Goal: Task Accomplishment & Management: Manage account settings

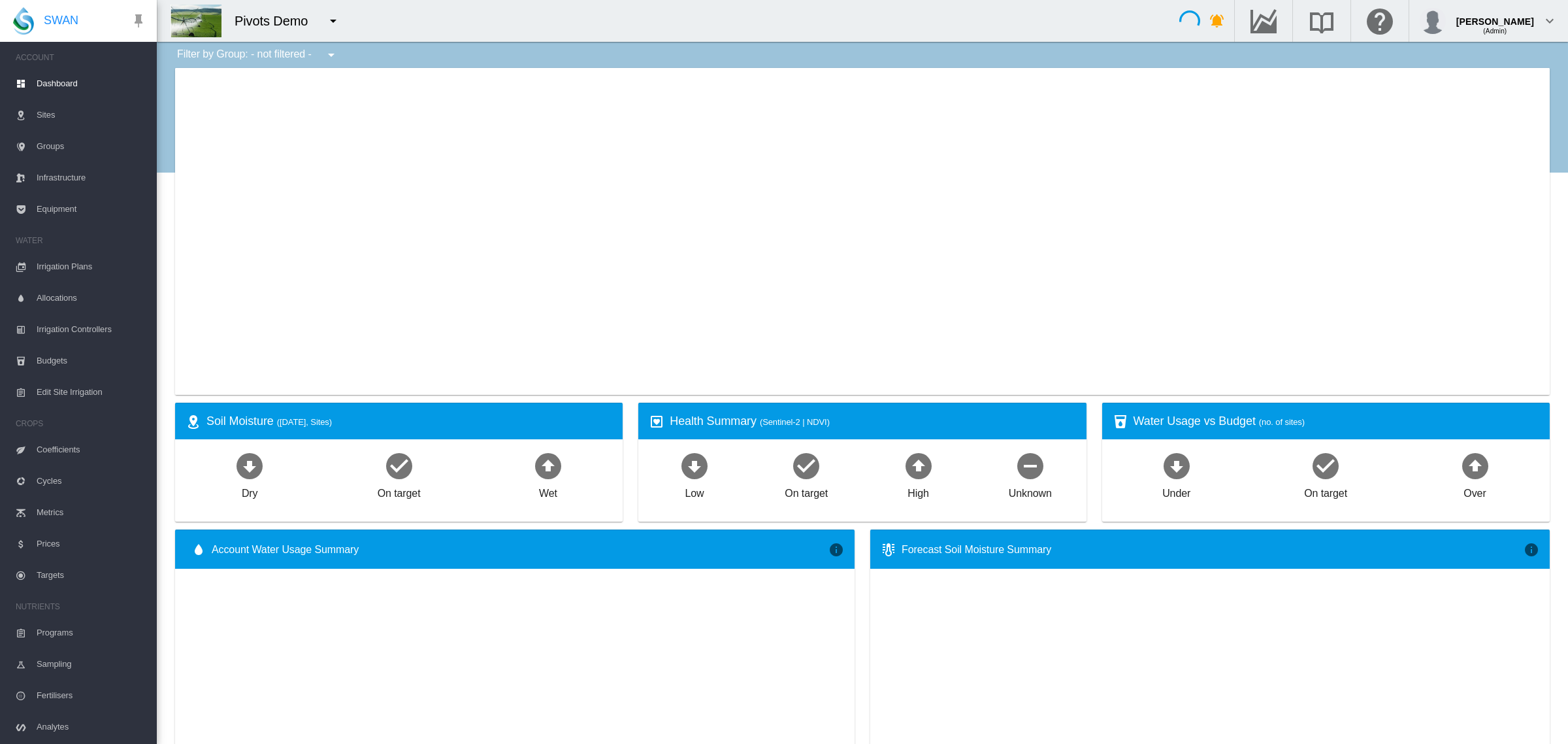
type input "**********"
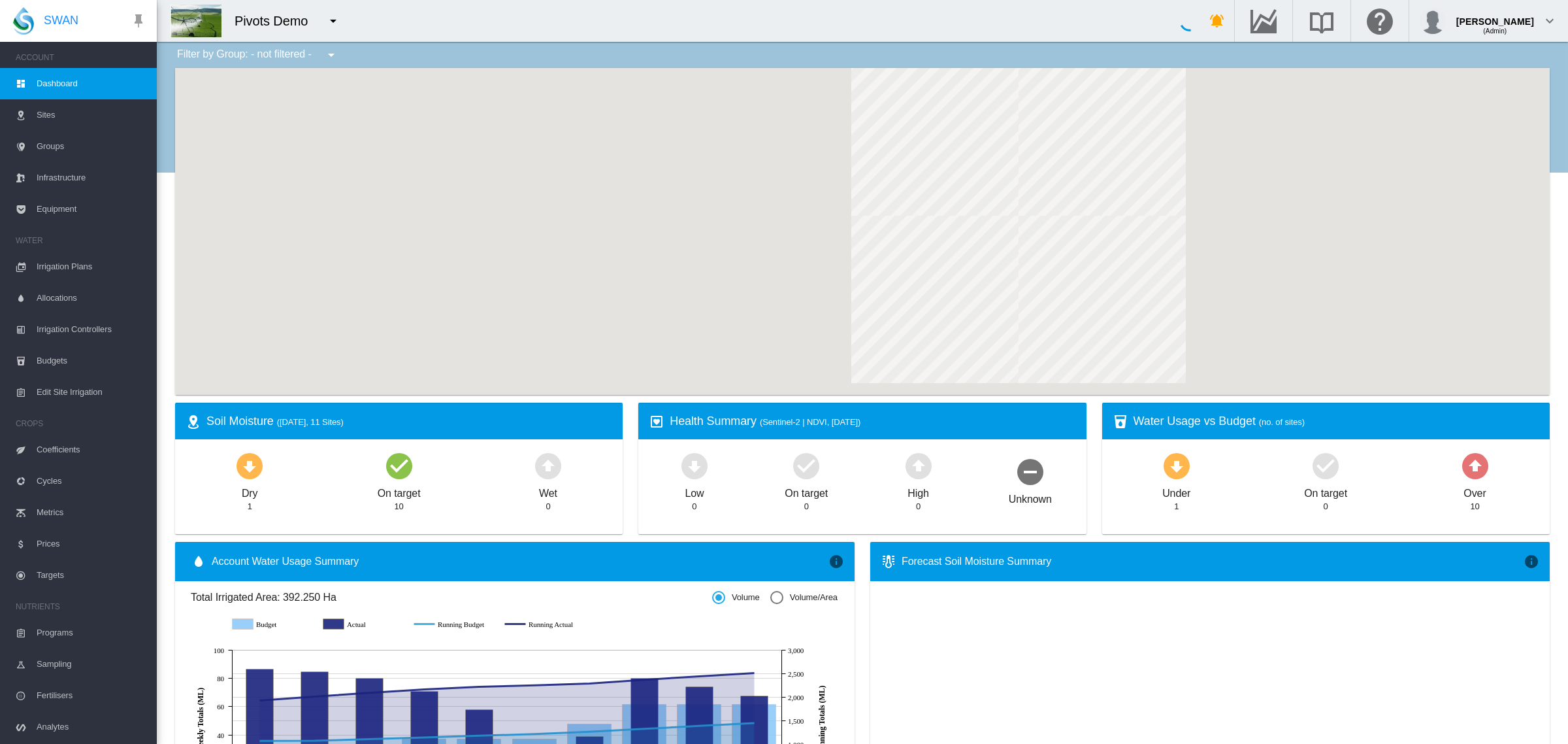
click at [337, 21] on md-icon "icon-menu-down" at bounding box center [333, 21] width 16 height 16
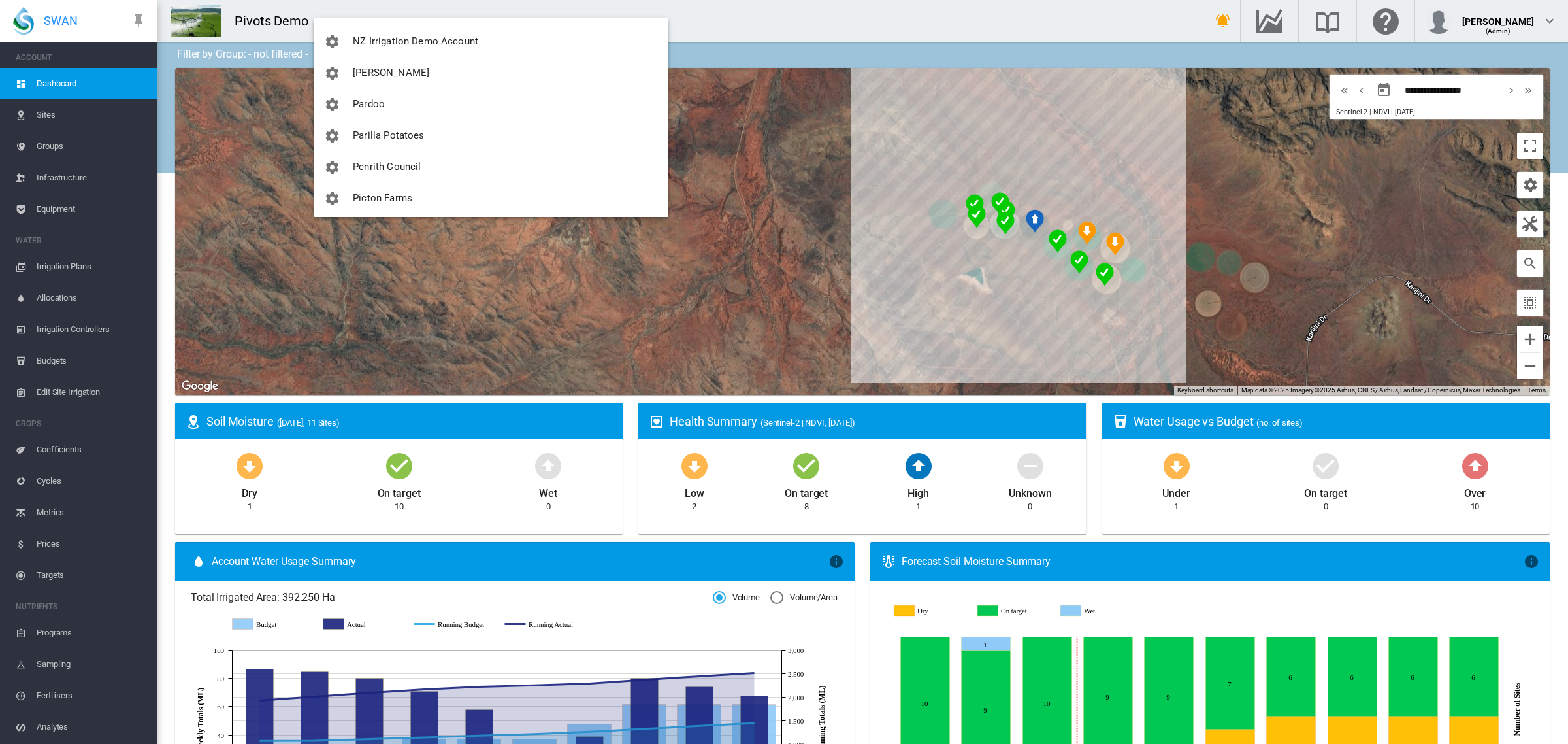
scroll to position [2446, 0]
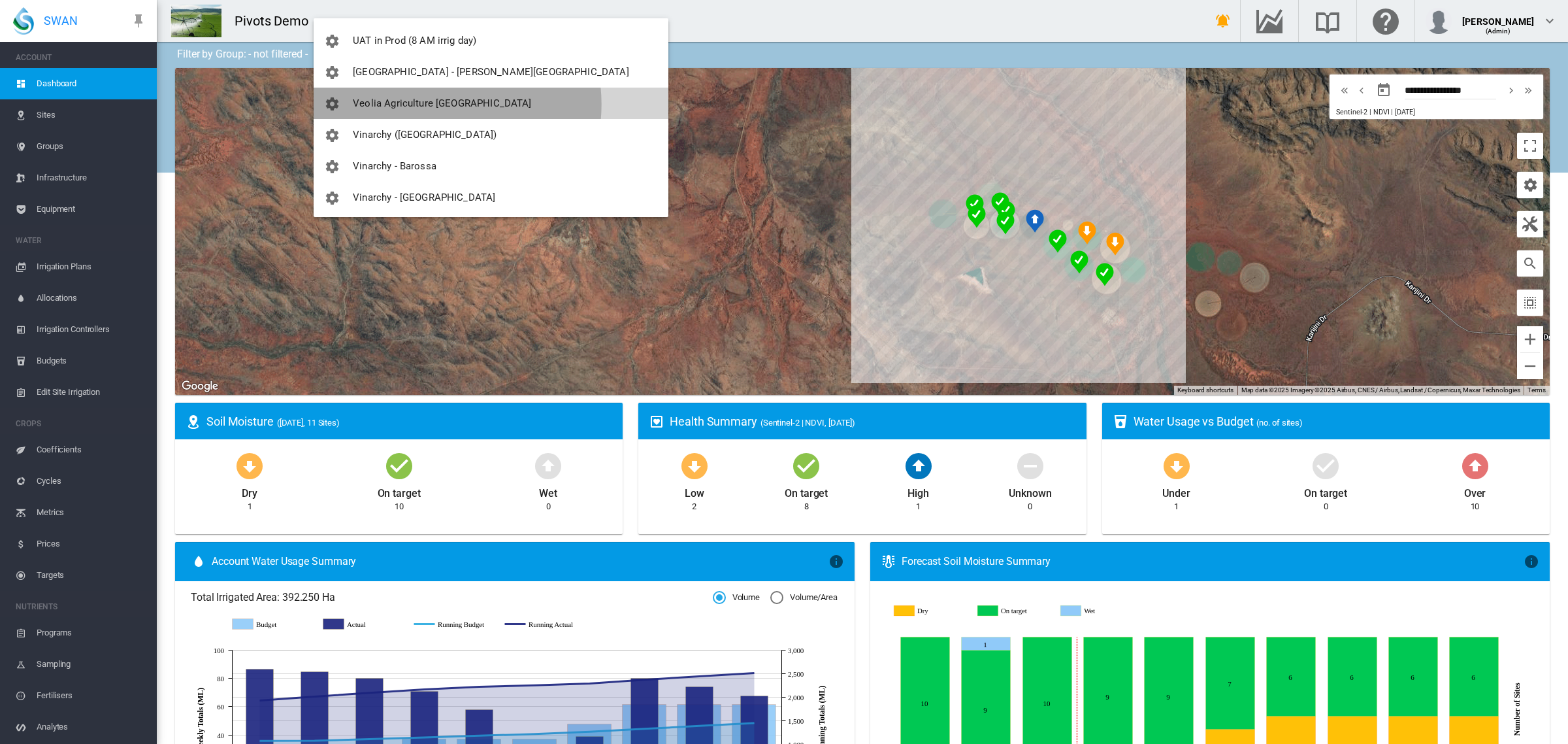
click at [437, 103] on span "Veolia Agriculture [GEOGRAPHIC_DATA]" at bounding box center [442, 103] width 178 height 12
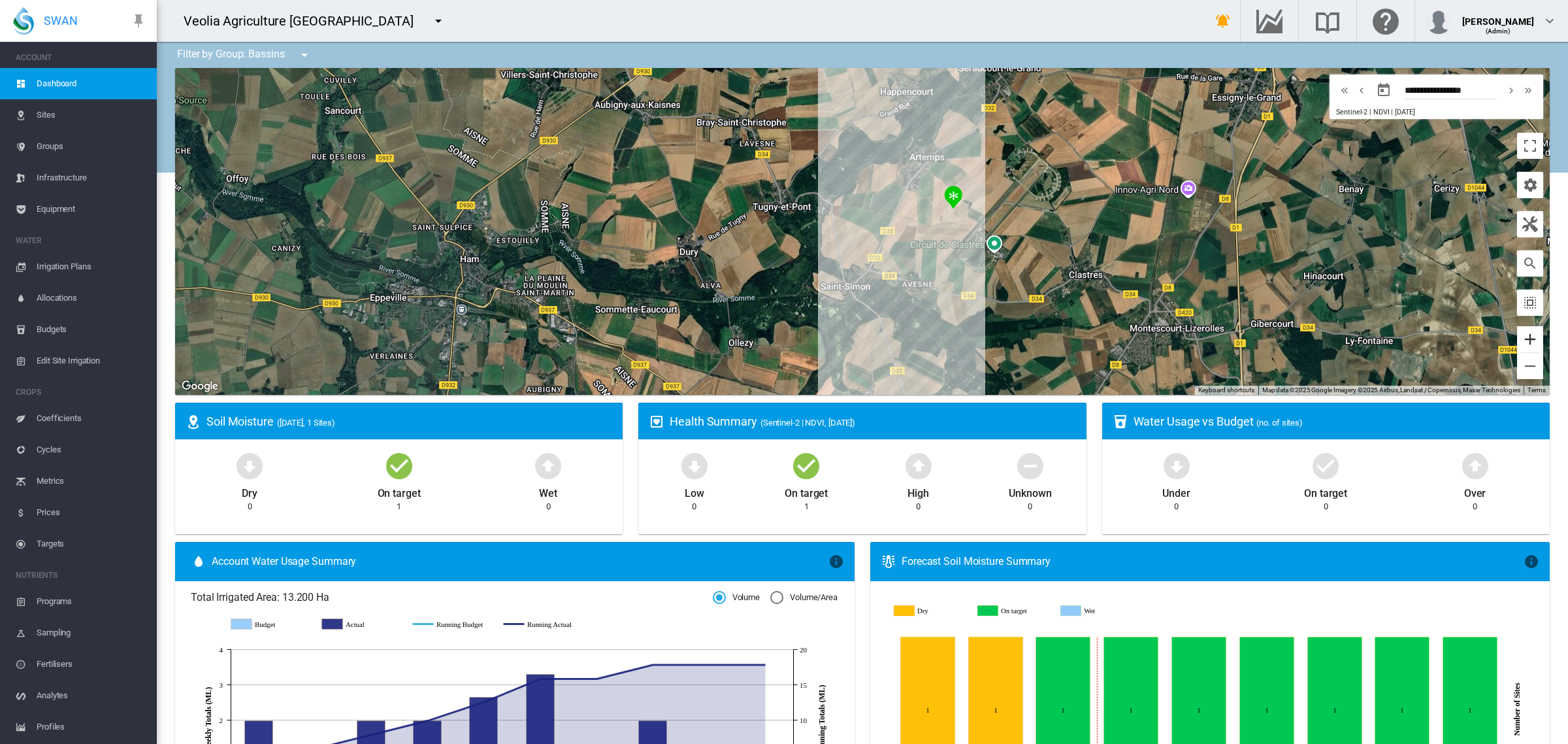
click at [1517, 338] on button "Zoom in" at bounding box center [1530, 339] width 26 height 26
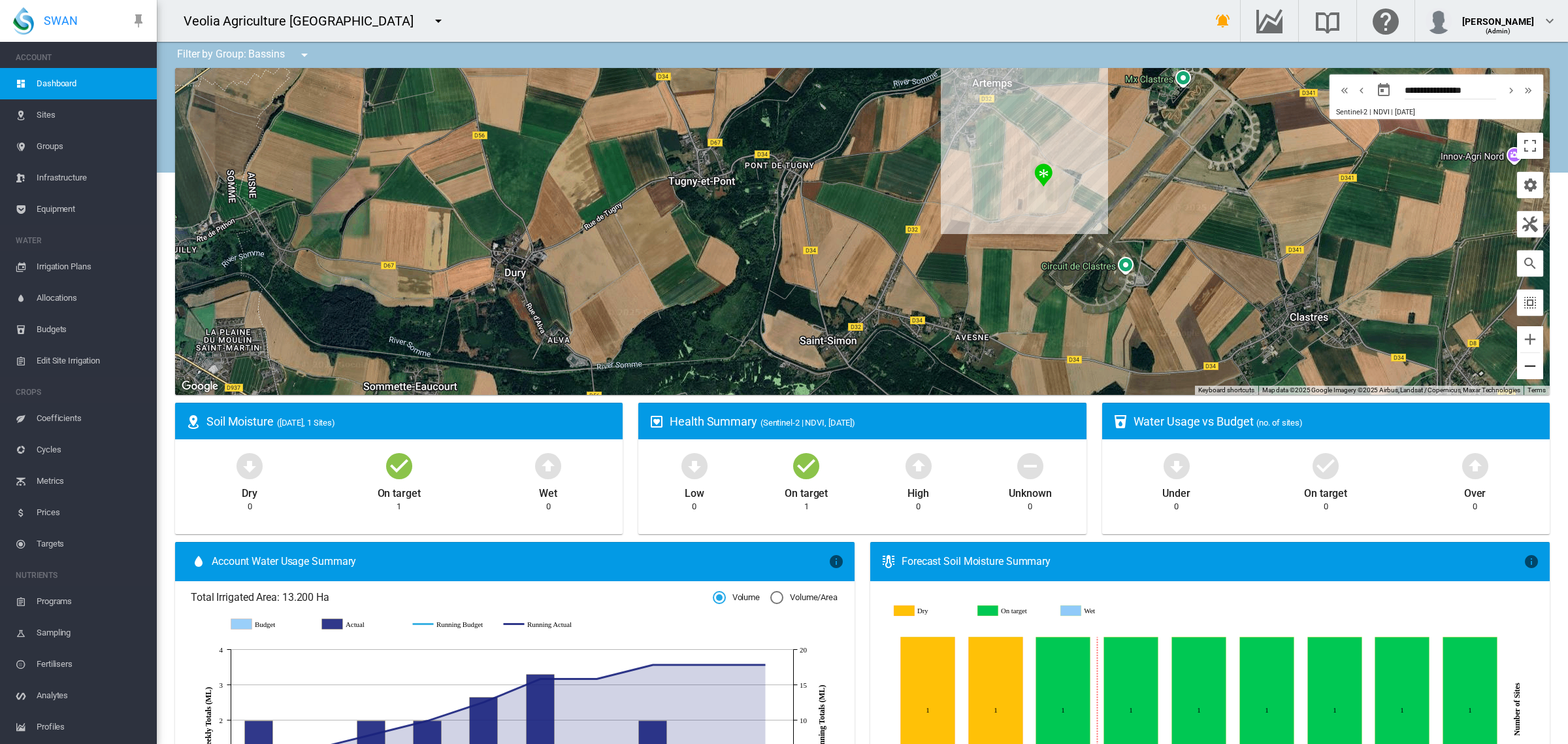
click at [1517, 367] on button "Zoom out" at bounding box center [1530, 366] width 26 height 26
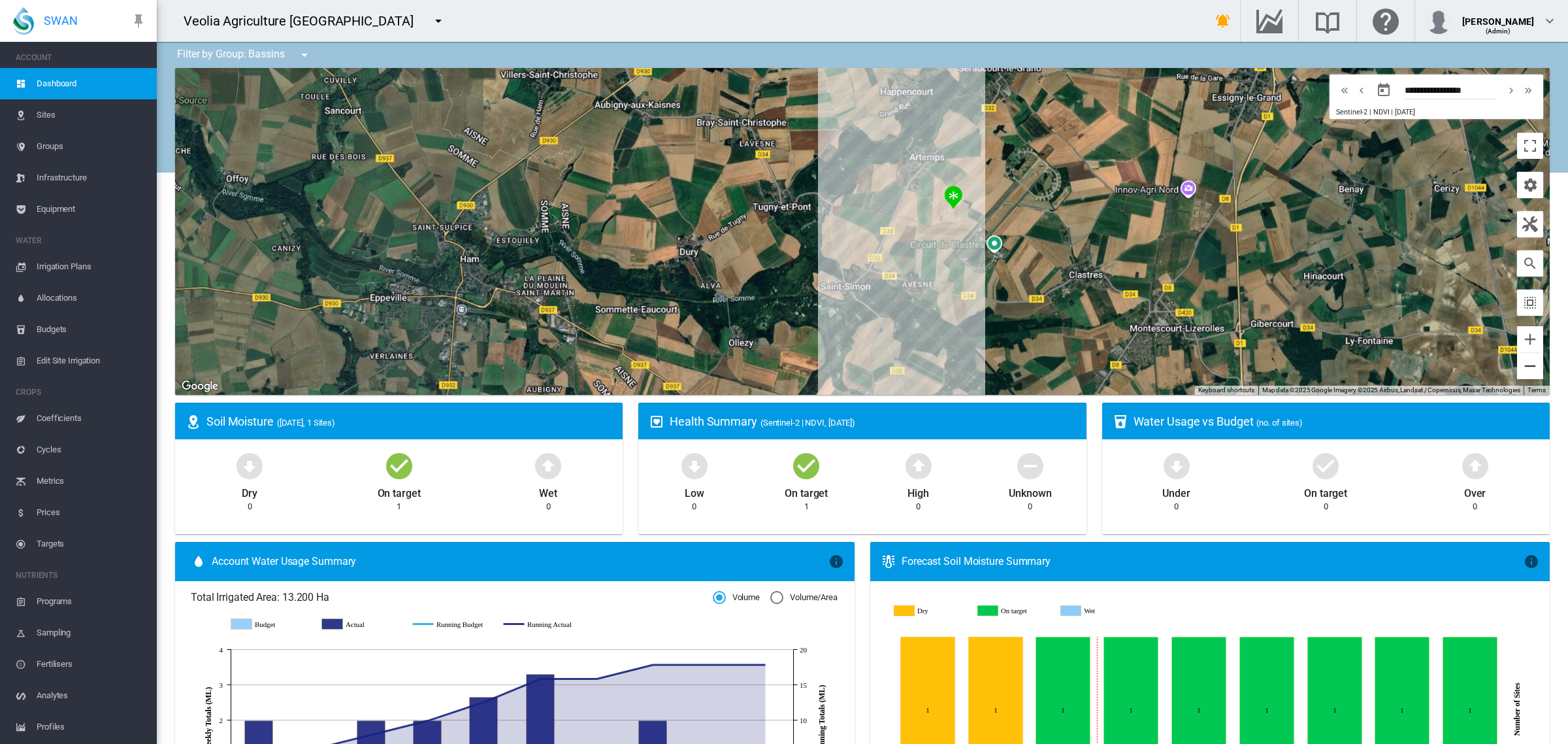
click at [1517, 367] on button "Zoom out" at bounding box center [1530, 366] width 26 height 26
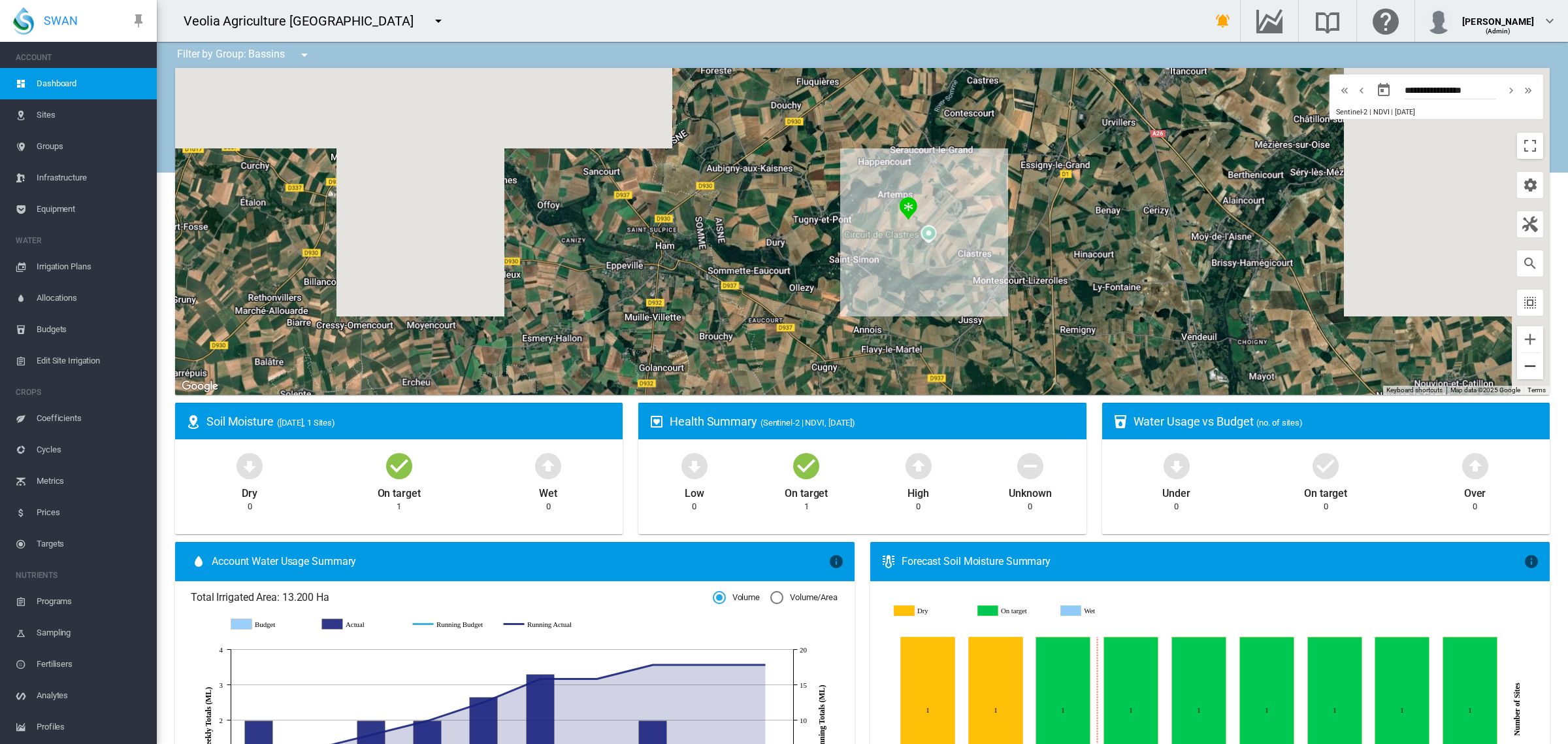
click at [1517, 367] on button "Zoom out" at bounding box center [1530, 366] width 26 height 26
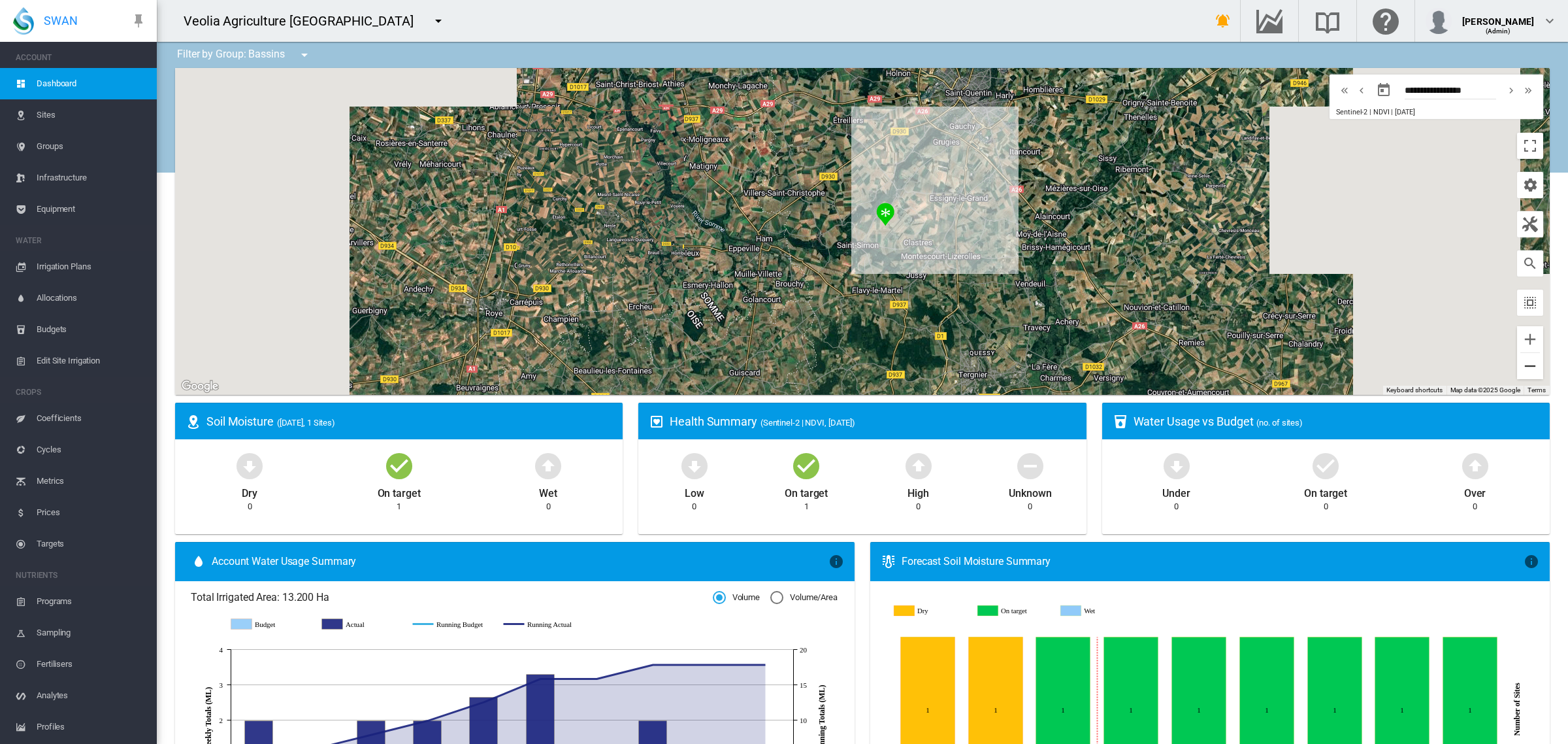
click at [1517, 367] on button "Zoom out" at bounding box center [1530, 366] width 26 height 26
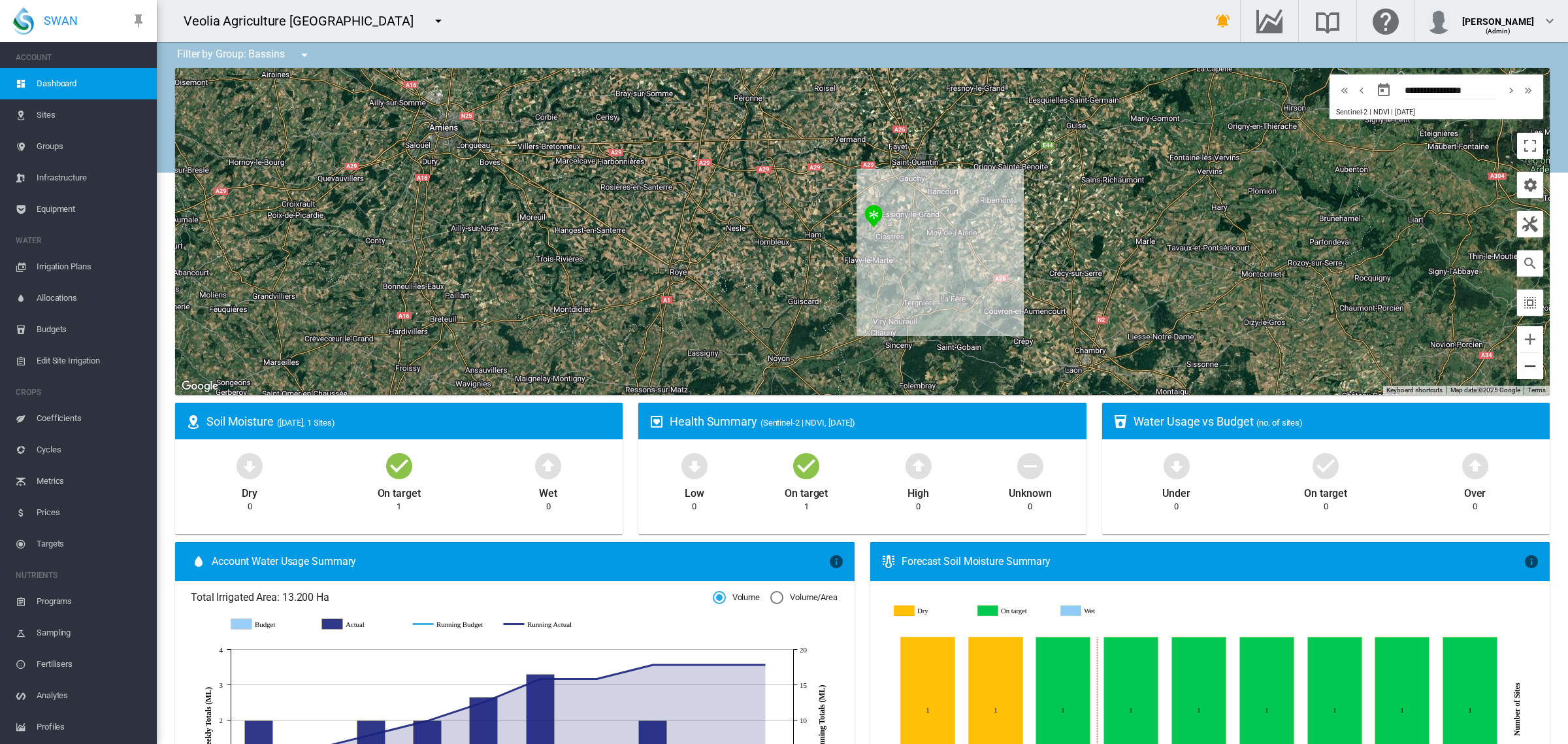
click at [1517, 367] on button "Zoom out" at bounding box center [1530, 366] width 26 height 26
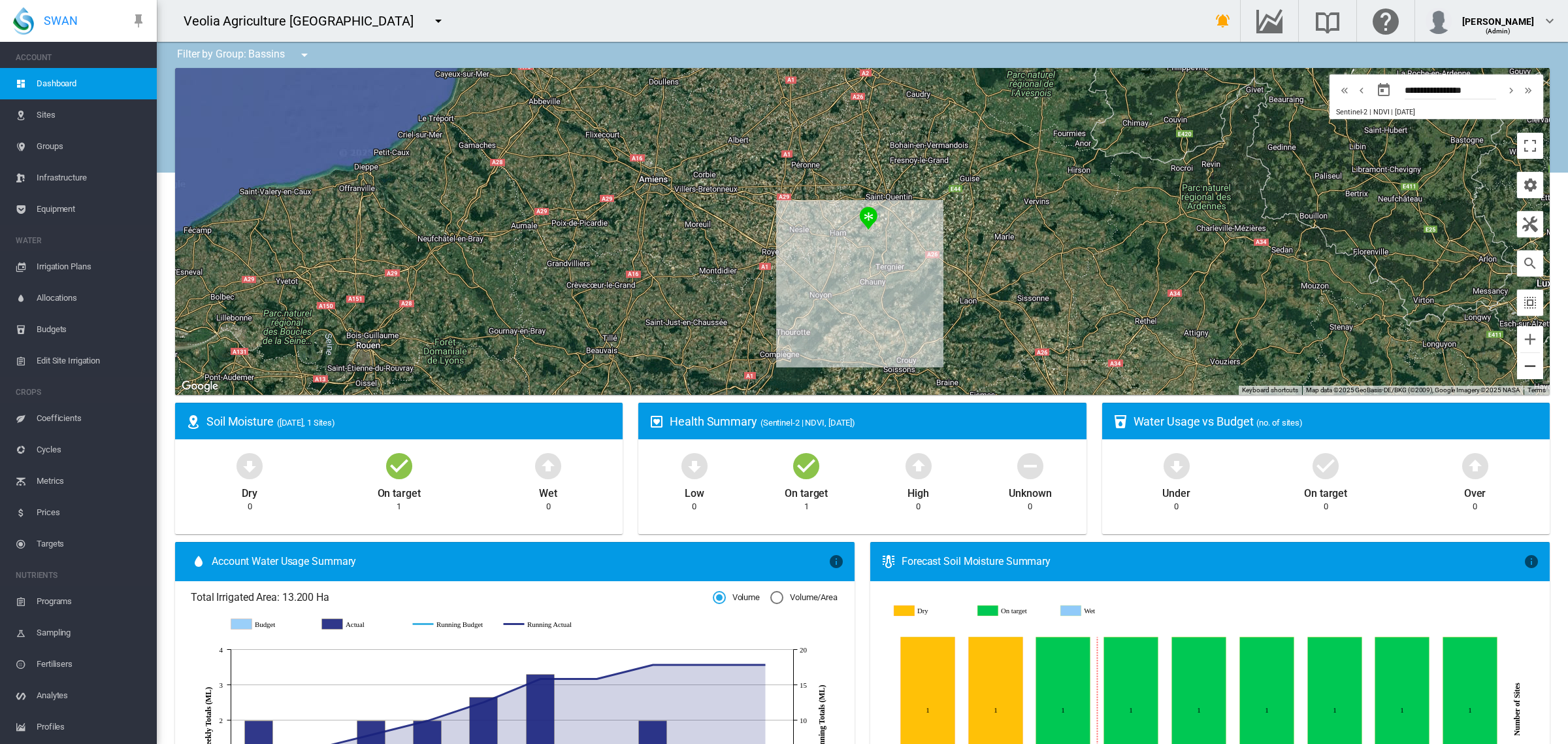
click at [1517, 367] on button "Zoom out" at bounding box center [1530, 366] width 26 height 26
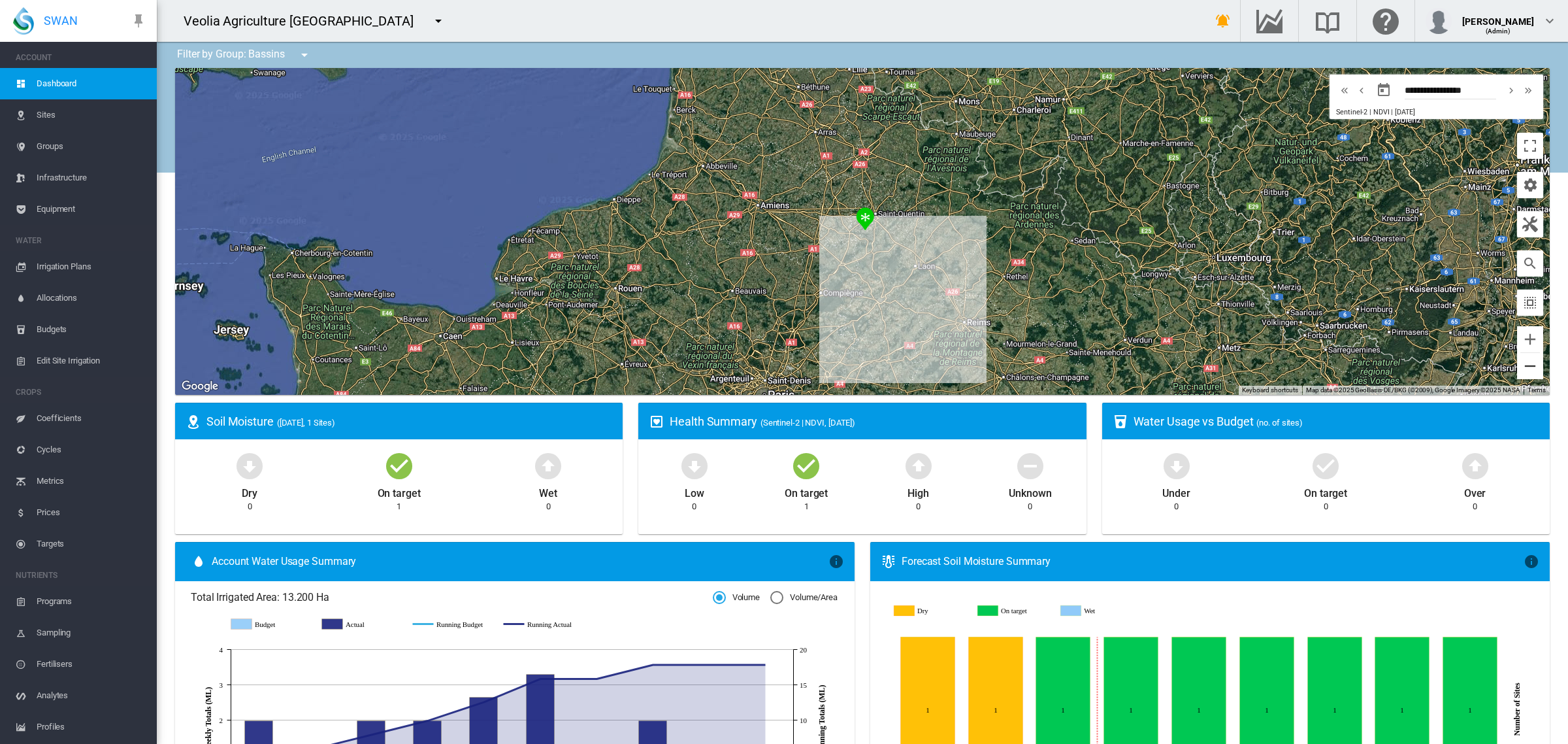
click at [1517, 367] on button "Zoom out" at bounding box center [1530, 366] width 26 height 26
